Goal: Check status: Check status

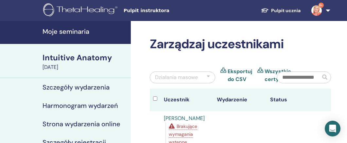
click at [83, 29] on h4 "Moje seminaria" at bounding box center [85, 31] width 84 height 8
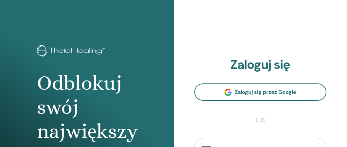
scroll to position [3, 0]
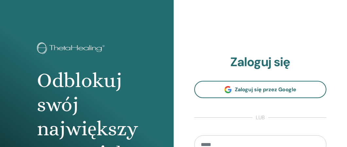
type input "**********"
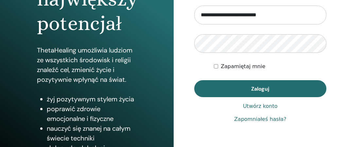
scroll to position [135, 0]
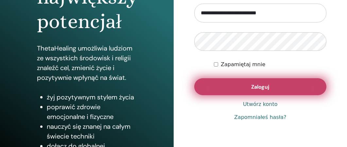
click at [253, 84] on span "Zaloguj" at bounding box center [260, 87] width 18 height 7
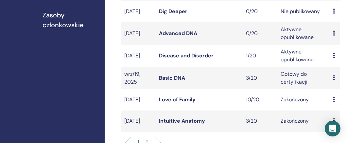
scroll to position [210, 0]
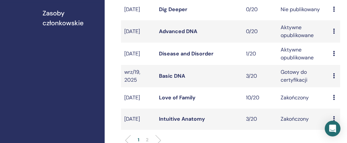
click at [334, 78] on icon at bounding box center [334, 75] width 2 height 5
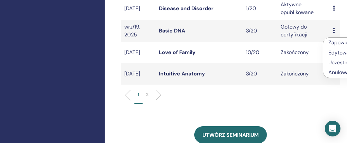
scroll to position [254, 0]
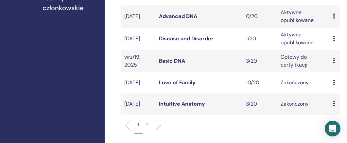
scroll to position [232, 0]
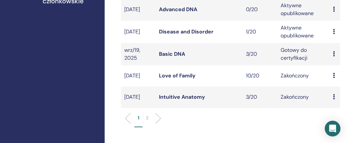
click at [192, 100] on link "Intuitive Anatomy" at bounding box center [182, 96] width 46 height 7
